Goal: Information Seeking & Learning: Check status

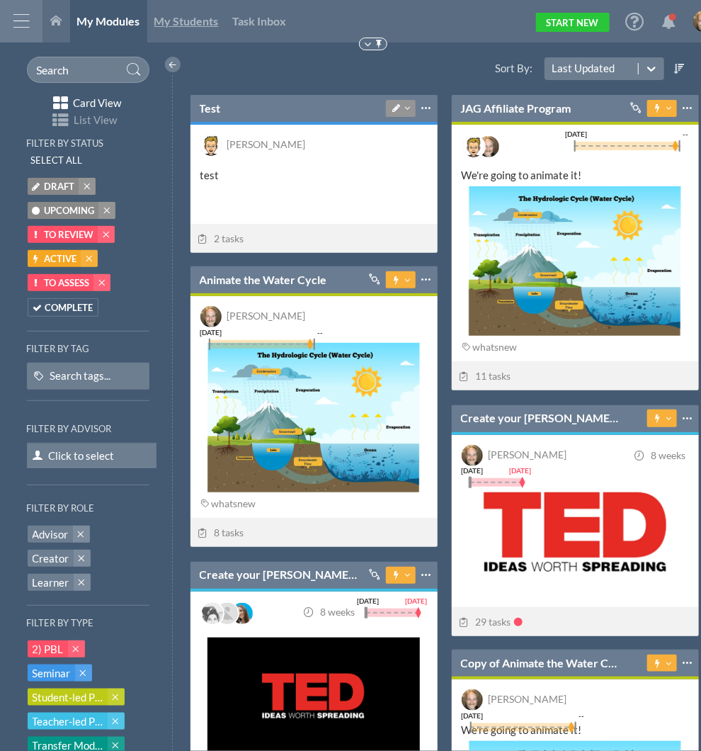
click at [220, 17] on link "My Students" at bounding box center [186, 21] width 79 height 42
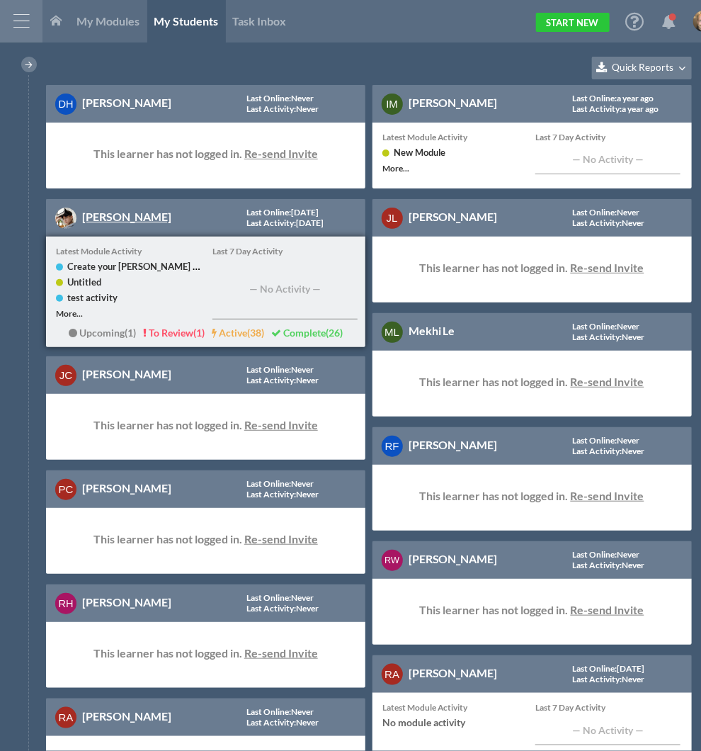
click at [106, 220] on link "[PERSON_NAME]" at bounding box center [126, 216] width 89 height 13
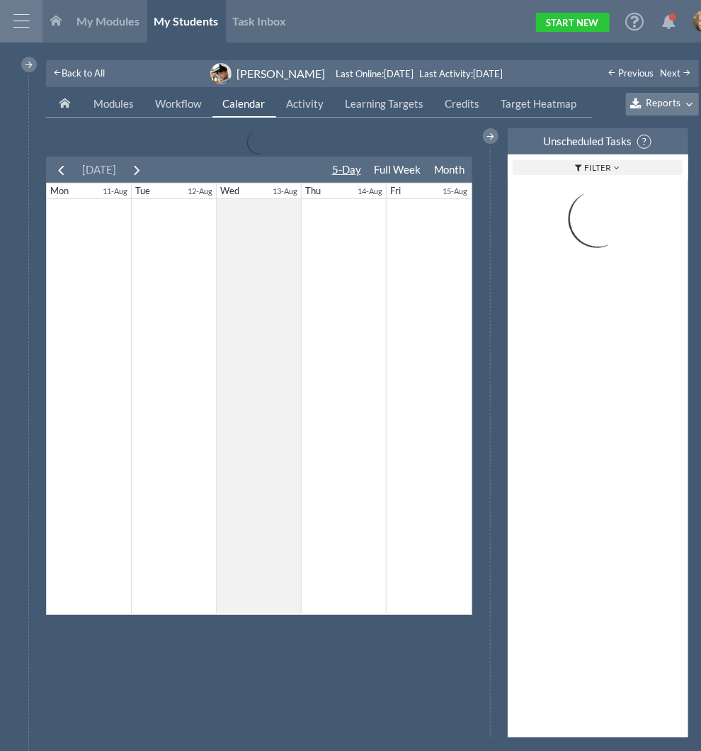
click at [679, 102] on span "Reports" at bounding box center [663, 103] width 35 height 12
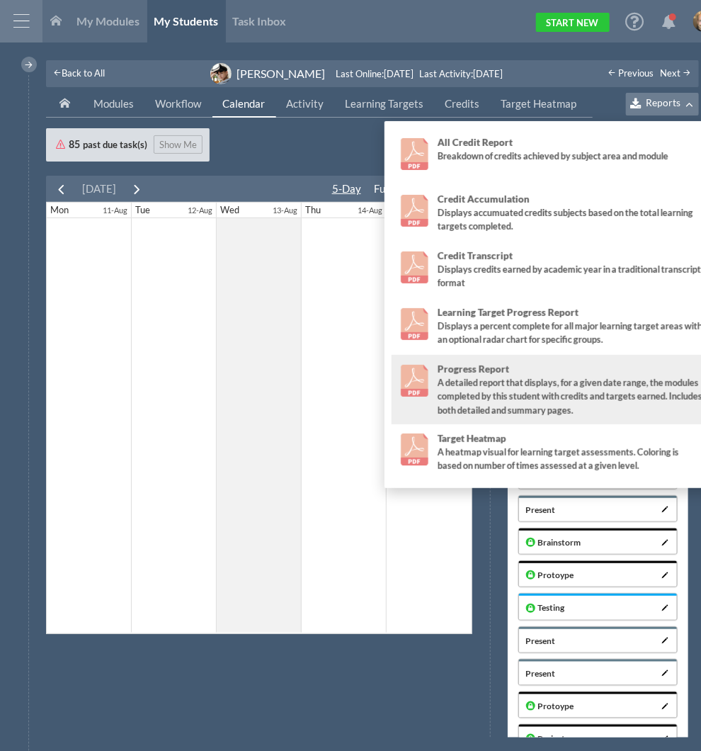
click at [540, 397] on div "A detailed report that displays, for a given date range, the modules completed …" at bounding box center [571, 396] width 266 height 40
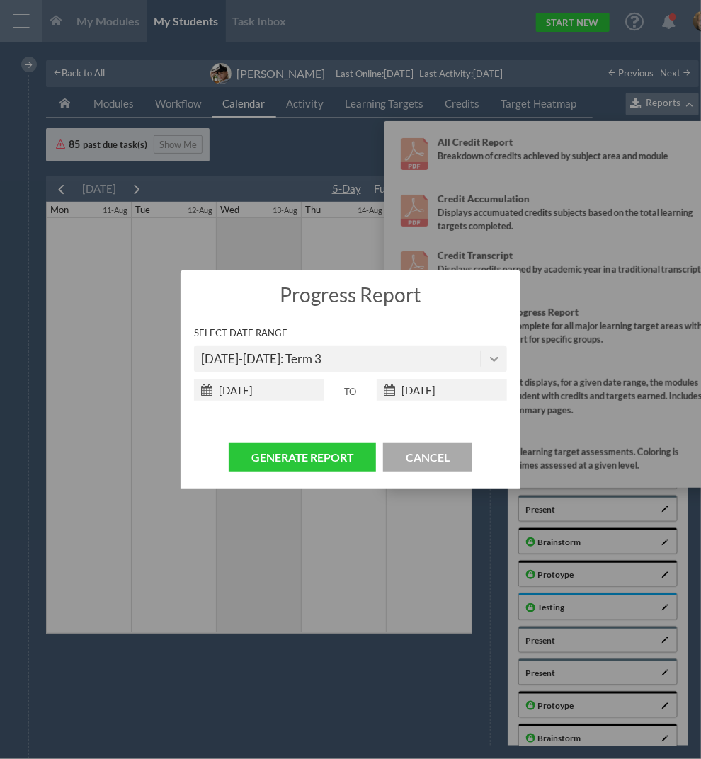
click at [492, 353] on icon at bounding box center [494, 359] width 14 height 14
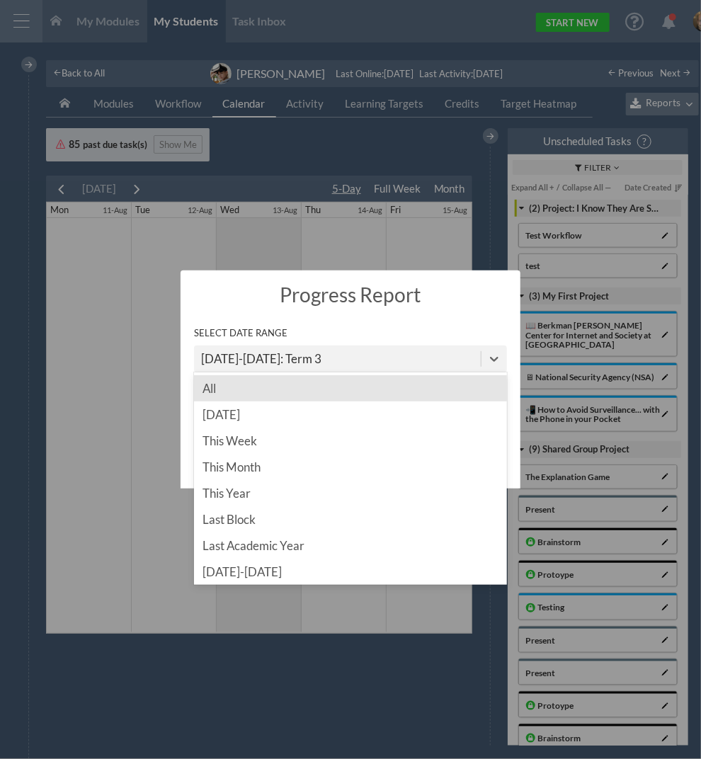
click at [365, 391] on div "All" at bounding box center [351, 388] width 314 height 26
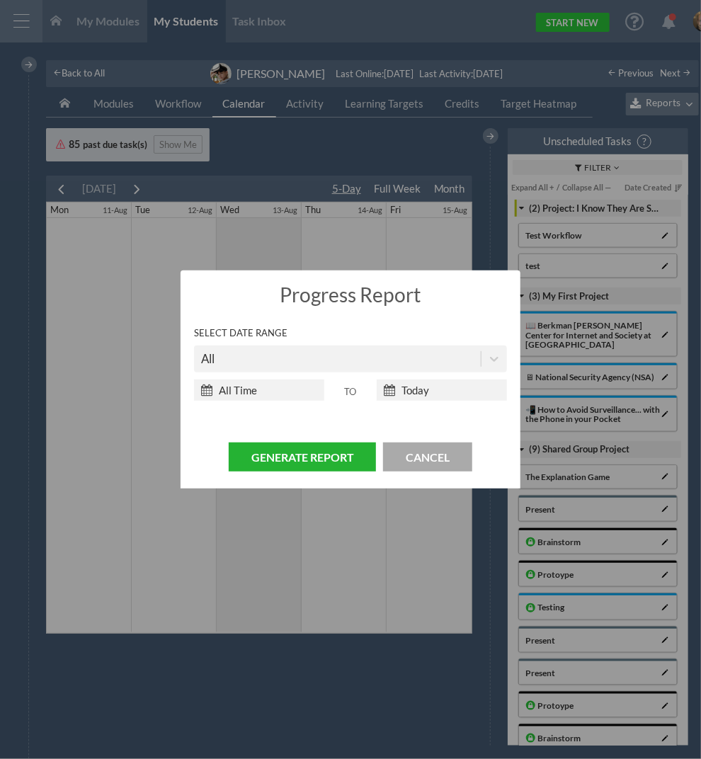
click at [312, 459] on button "Generate Report" at bounding box center [302, 457] width 147 height 29
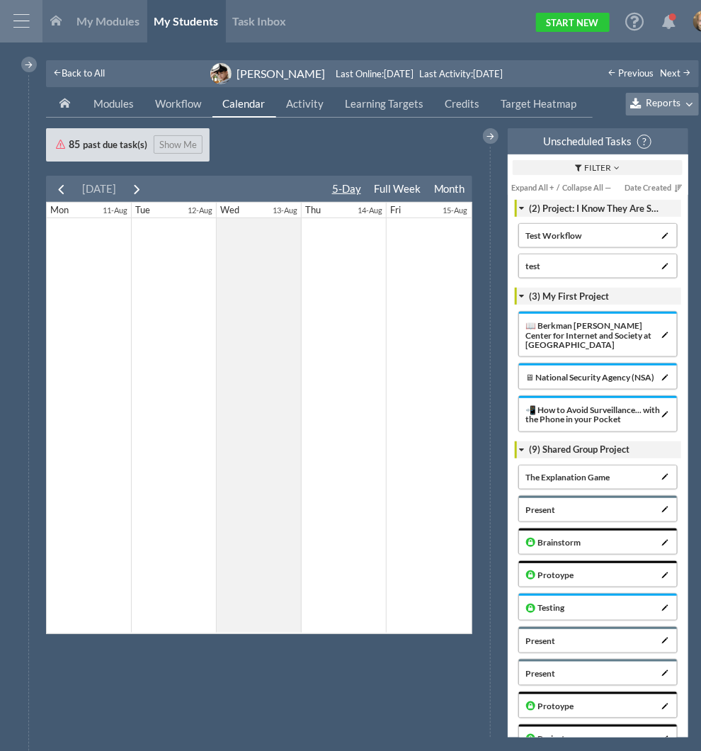
click at [660, 97] on span "Reports" at bounding box center [663, 103] width 35 height 12
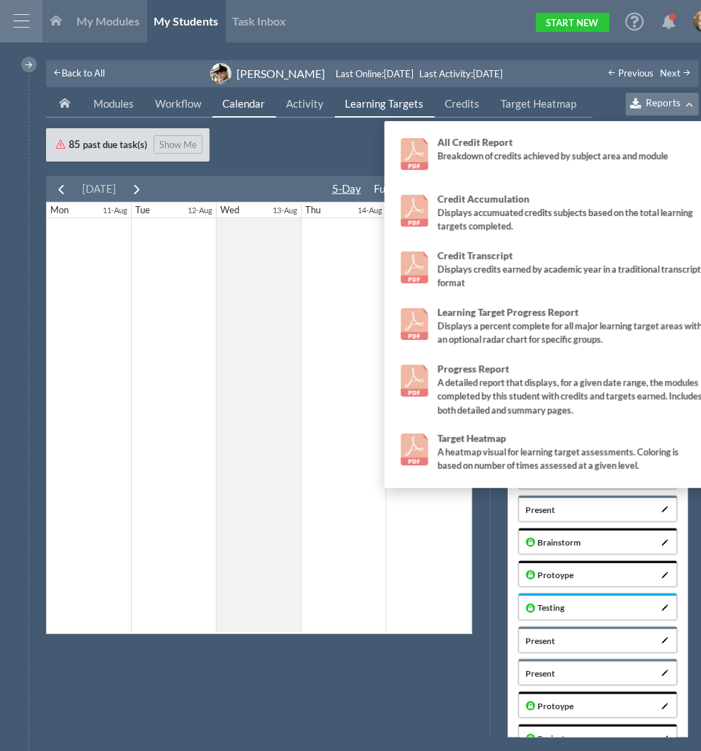
click at [394, 102] on span "Learning Targets" at bounding box center [385, 103] width 79 height 13
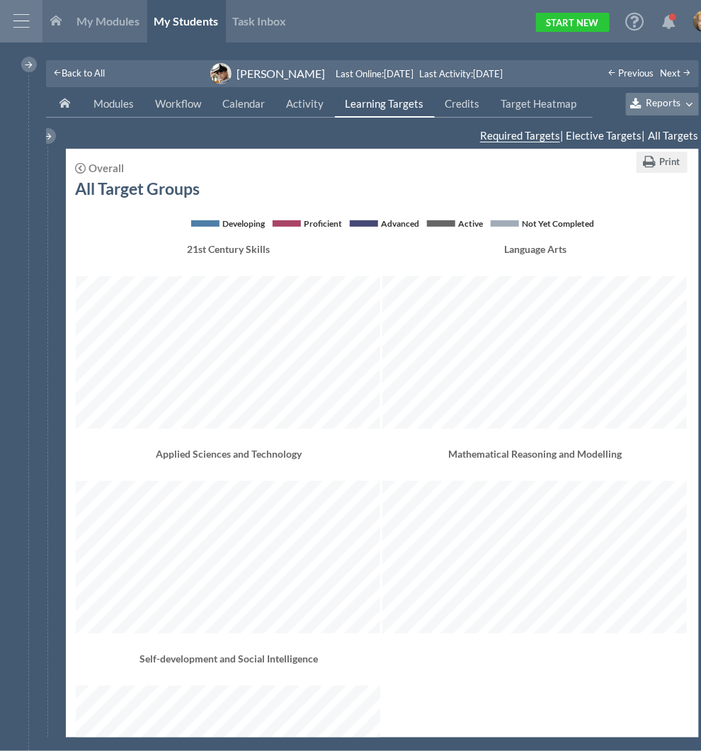
click at [666, 99] on span "Reports" at bounding box center [663, 103] width 35 height 12
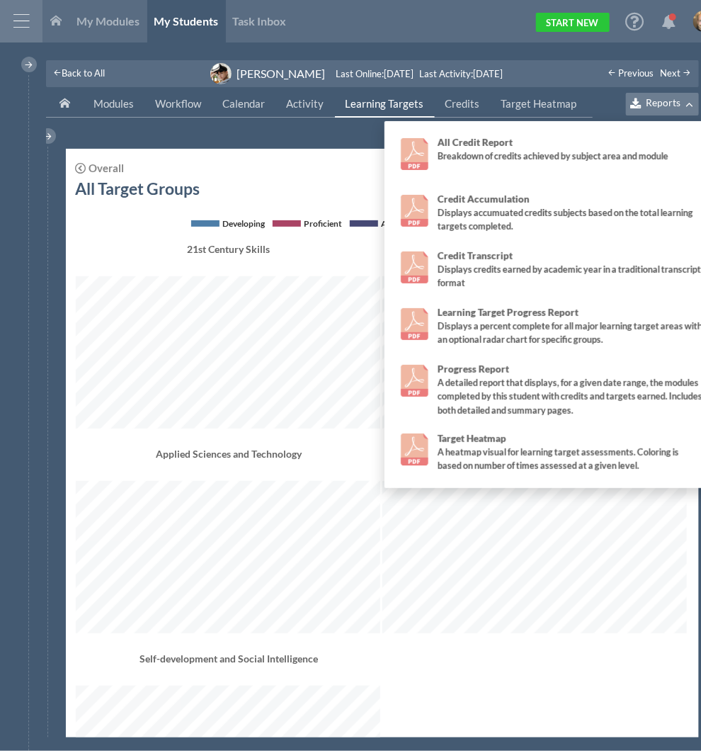
click at [414, 21] on div "My Modules My Students Task Inbox Start New" at bounding box center [378, 21] width 672 height 42
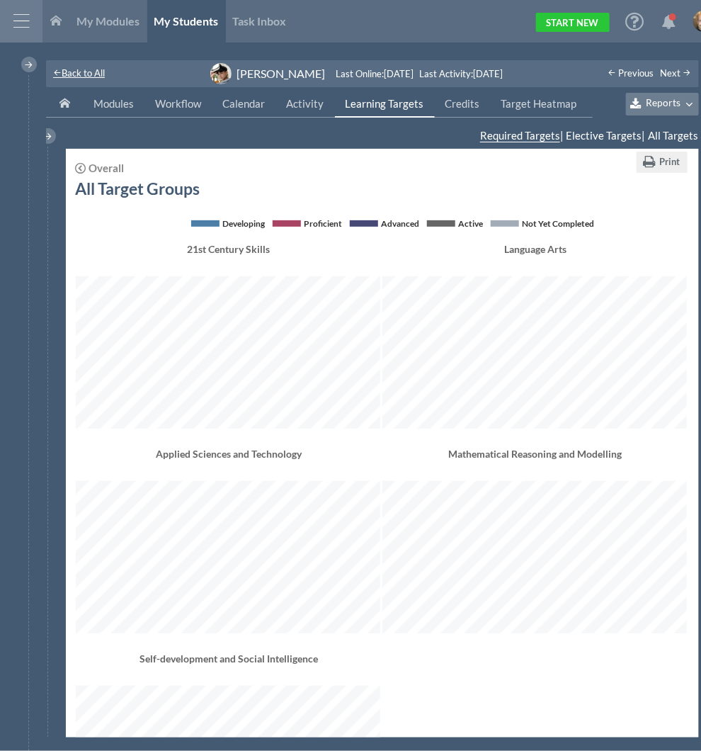
click at [85, 75] on span "Back to All" at bounding box center [83, 72] width 43 height 11
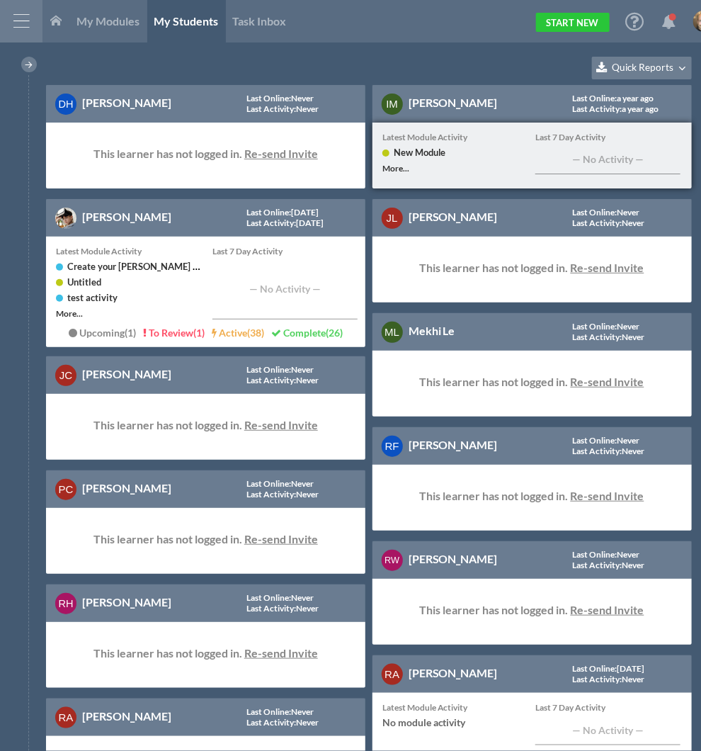
click at [456, 93] on div "[PERSON_NAME]" at bounding box center [453, 102] width 89 height 26
click at [459, 100] on link "[PERSON_NAME]" at bounding box center [453, 102] width 89 height 13
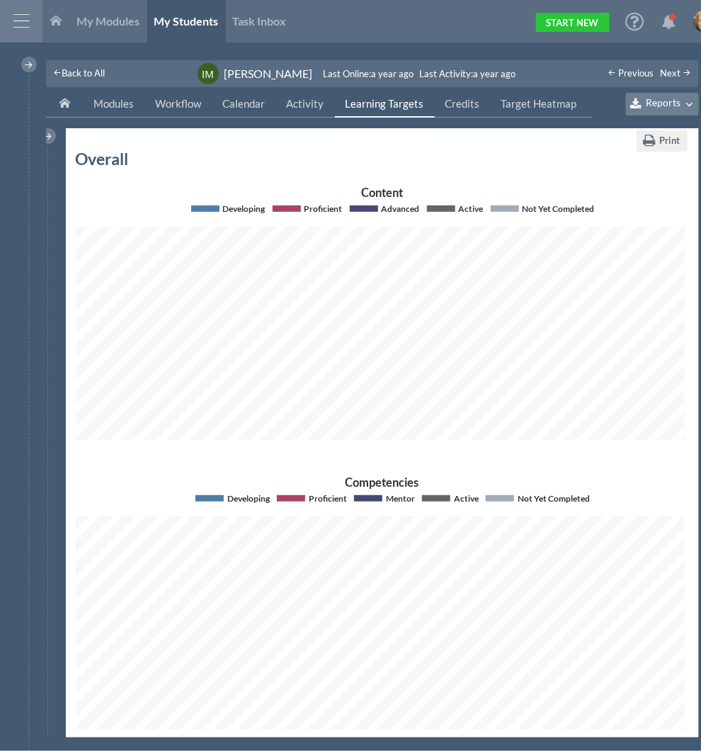
scroll to position [254, 608]
click at [691, 102] on icon at bounding box center [687, 104] width 13 height 13
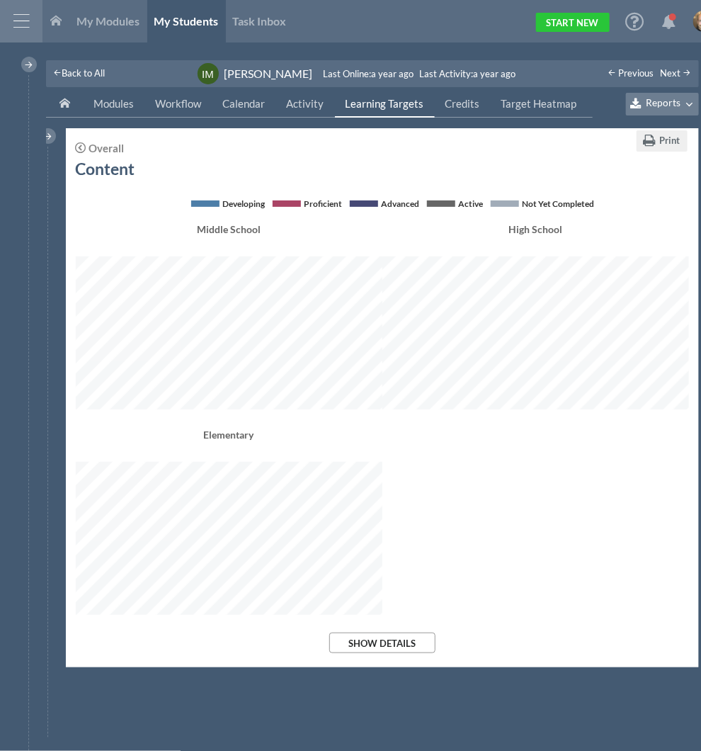
scroll to position [489, 613]
click at [81, 146] on span at bounding box center [81, 147] width 11 height 11
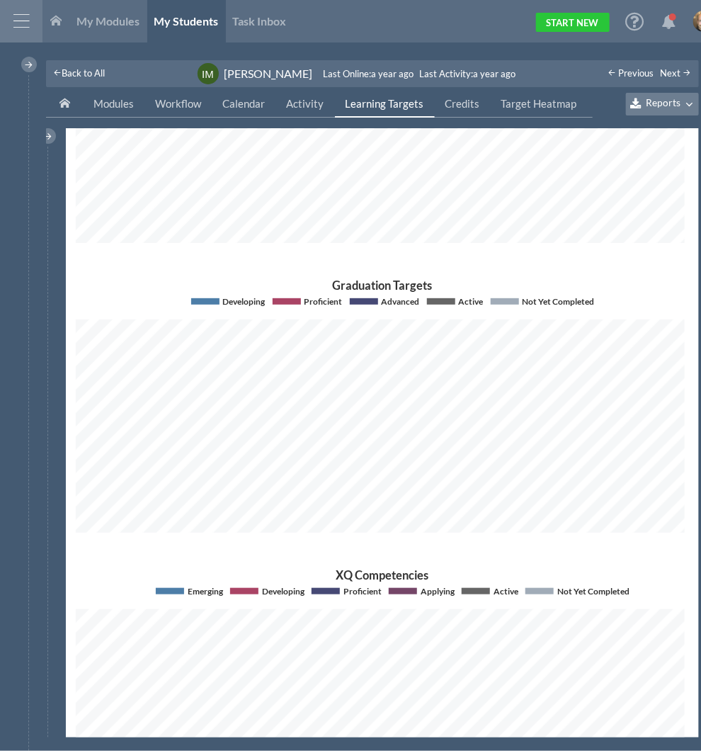
scroll to position [943, 0]
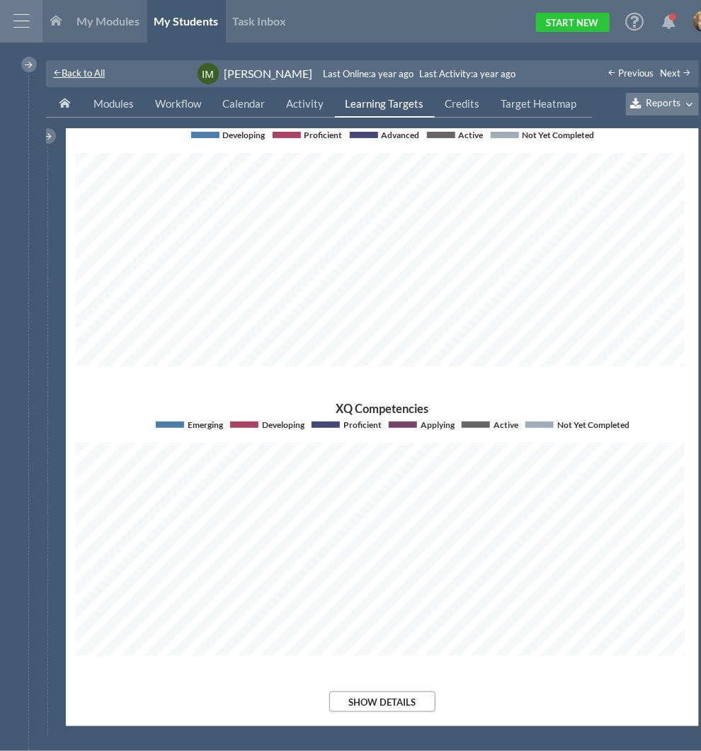
click at [88, 74] on span "Back to All" at bounding box center [83, 72] width 43 height 11
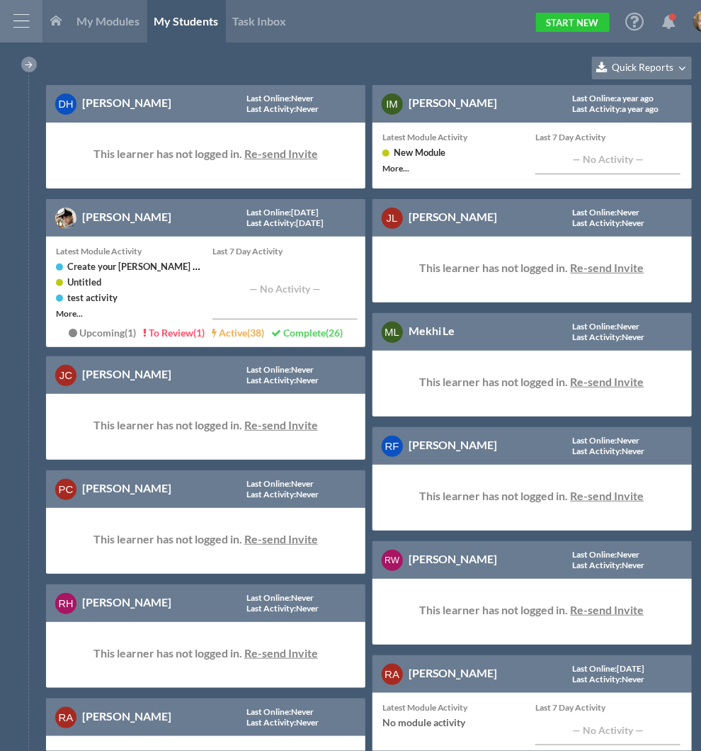
click at [29, 59] on div at bounding box center [29, 65] width 16 height 16
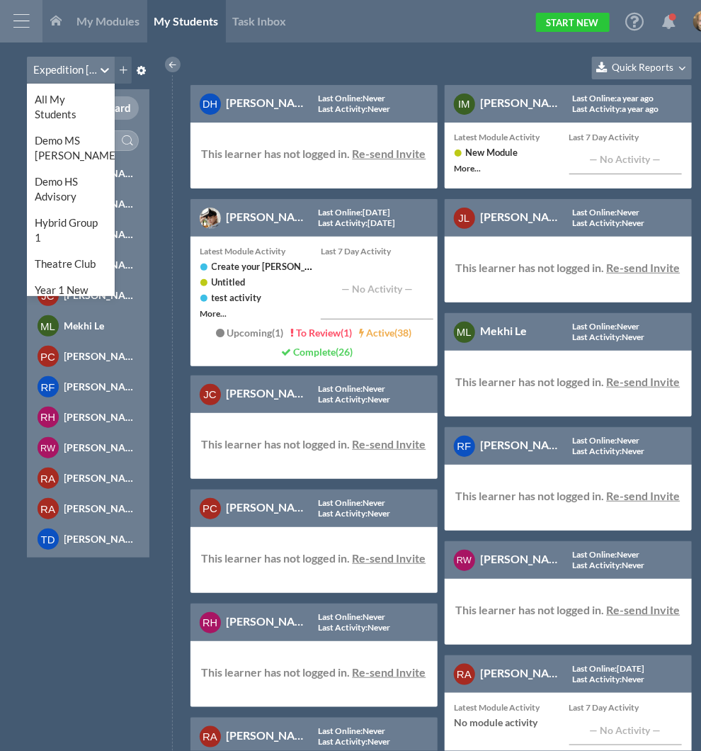
click at [96, 73] on div at bounding box center [105, 69] width 18 height 25
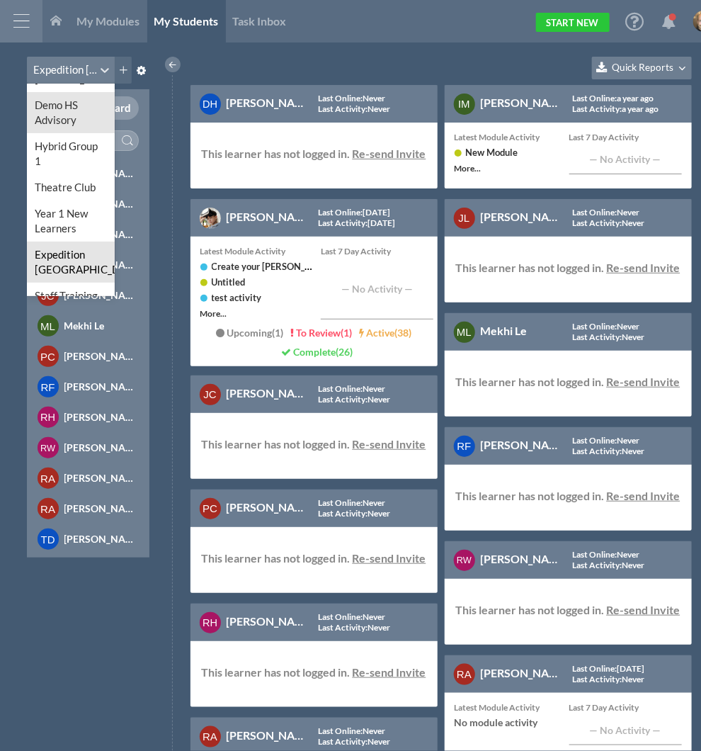
click at [76, 107] on div "Demo HS Advisory" at bounding box center [71, 112] width 89 height 41
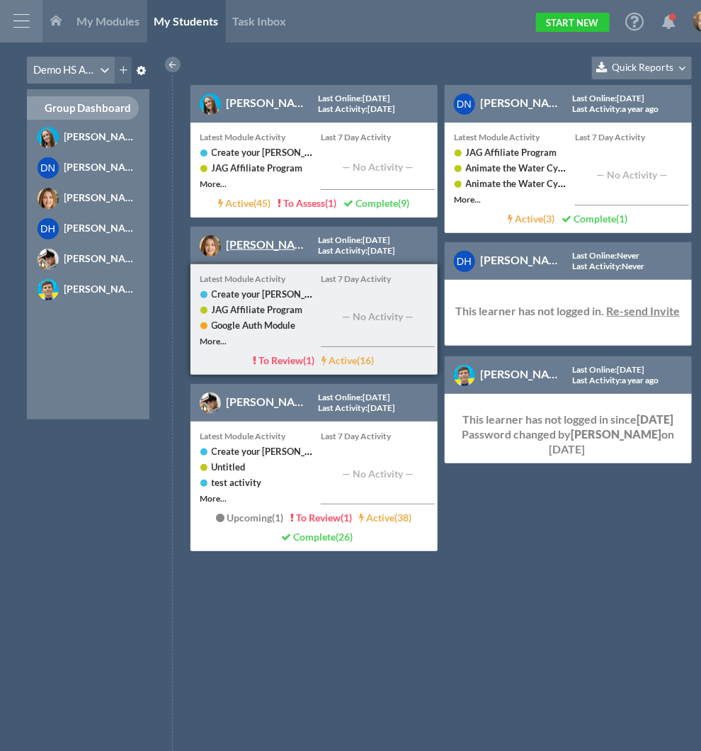
click at [251, 250] on link "[PERSON_NAME] Noved" at bounding box center [289, 243] width 125 height 13
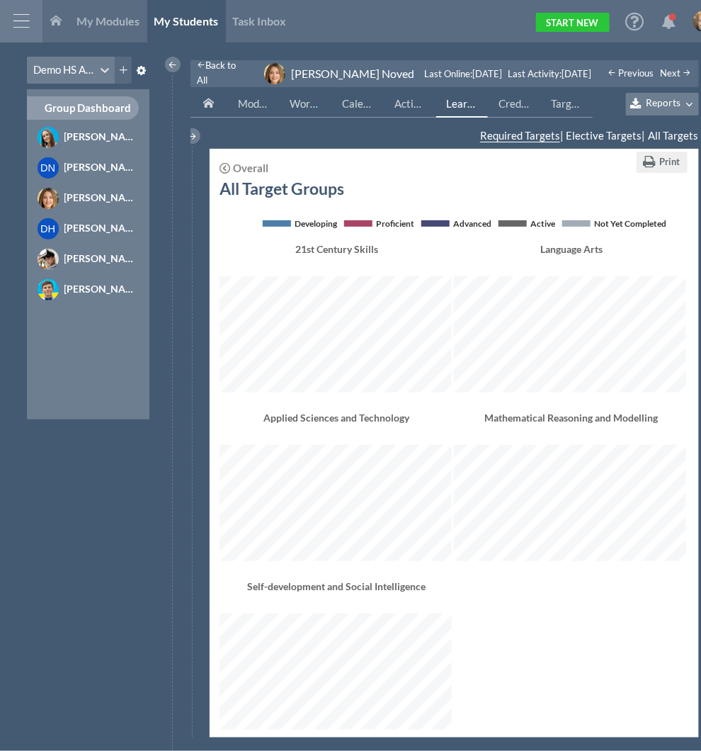
click at [664, 99] on span "Reports" at bounding box center [663, 103] width 35 height 12
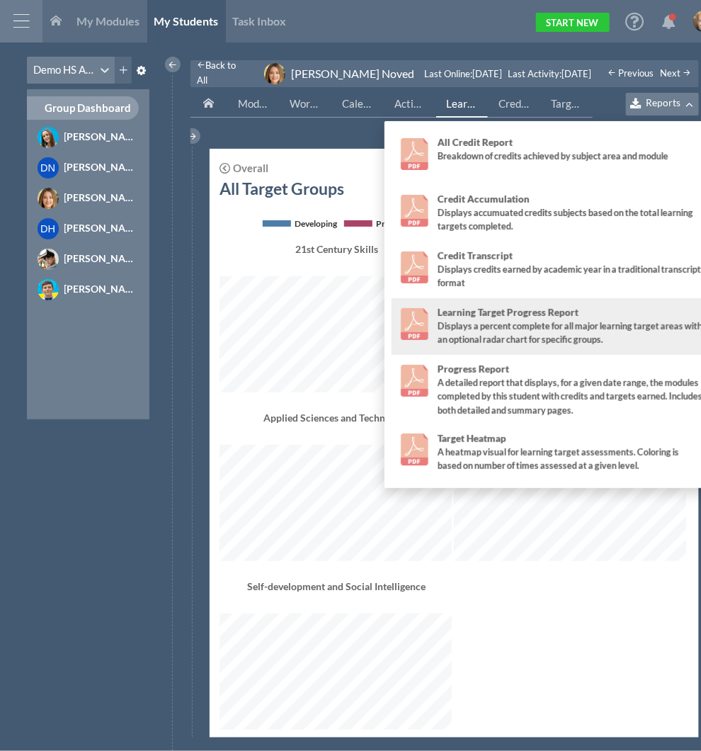
click at [500, 333] on div "Displays a percent complete for all major learning target areas with an optiona…" at bounding box center [571, 332] width 266 height 27
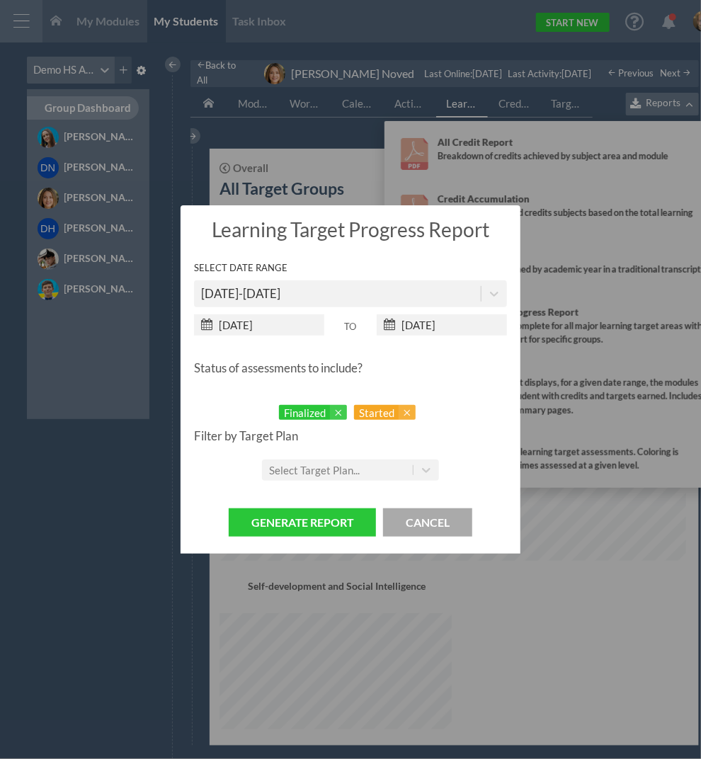
click at [352, 268] on div "Select Date Range" at bounding box center [351, 272] width 314 height 18
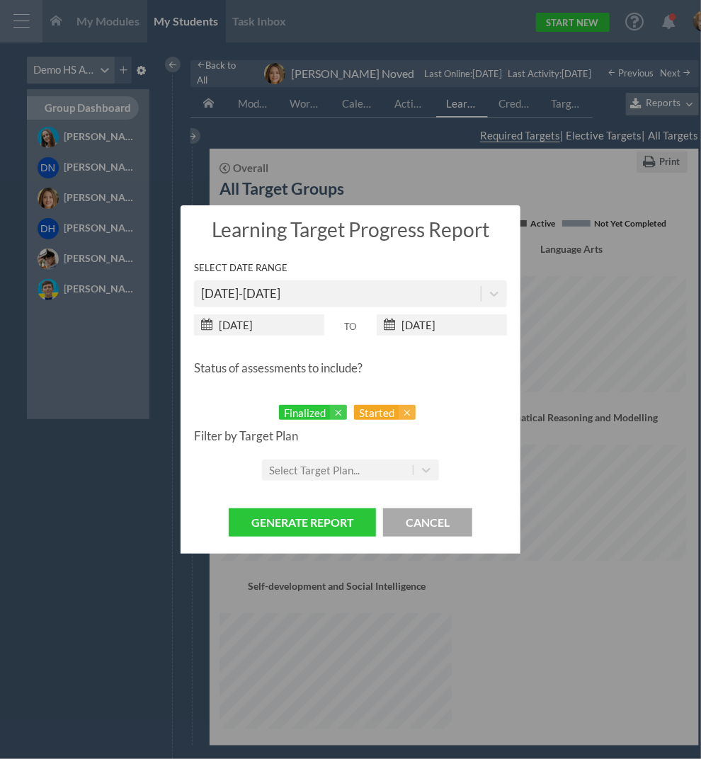
click at [345, 294] on div "2020-2021" at bounding box center [338, 294] width 288 height 24
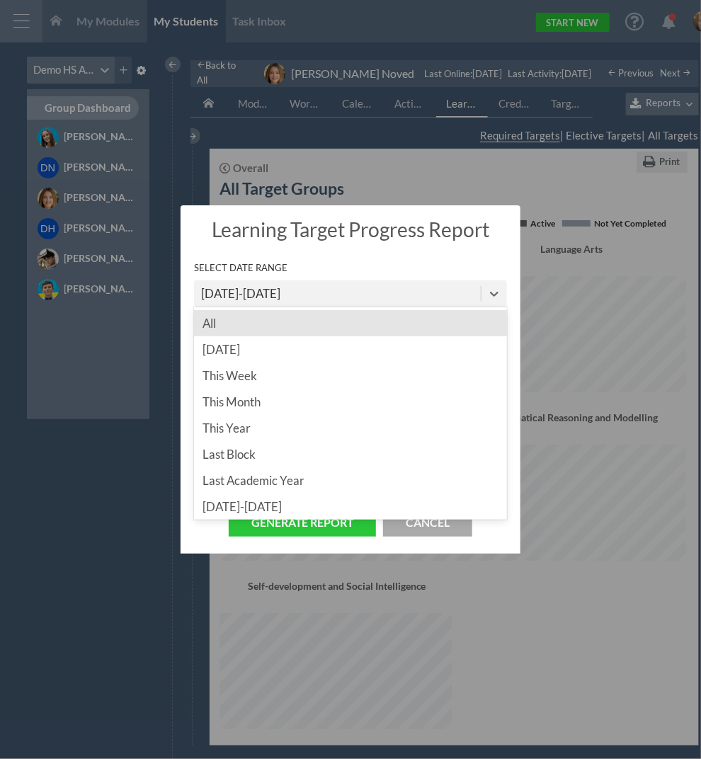
click at [249, 324] on div "All" at bounding box center [351, 323] width 314 height 26
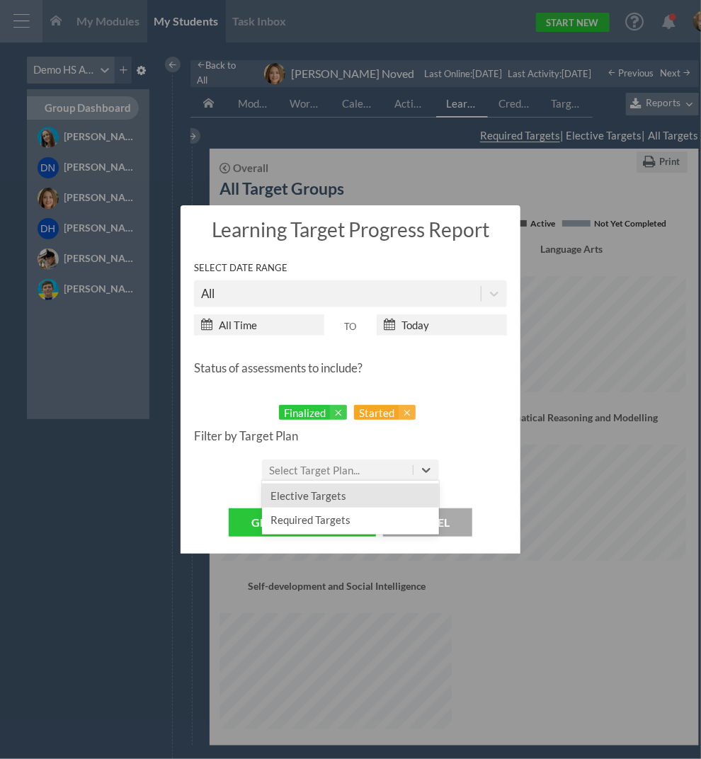
click at [350, 479] on div "Select Target Plan..." at bounding box center [337, 470] width 151 height 21
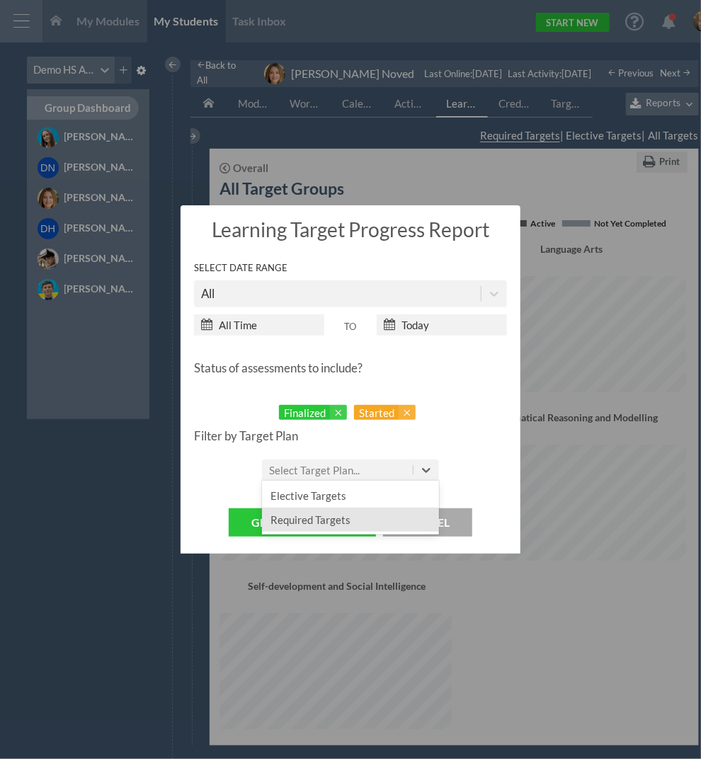
click at [341, 520] on div "Required Targets" at bounding box center [350, 520] width 177 height 24
click at [341, 520] on button "Generate Report" at bounding box center [302, 523] width 147 height 29
